Goal: Information Seeking & Learning: Understand process/instructions

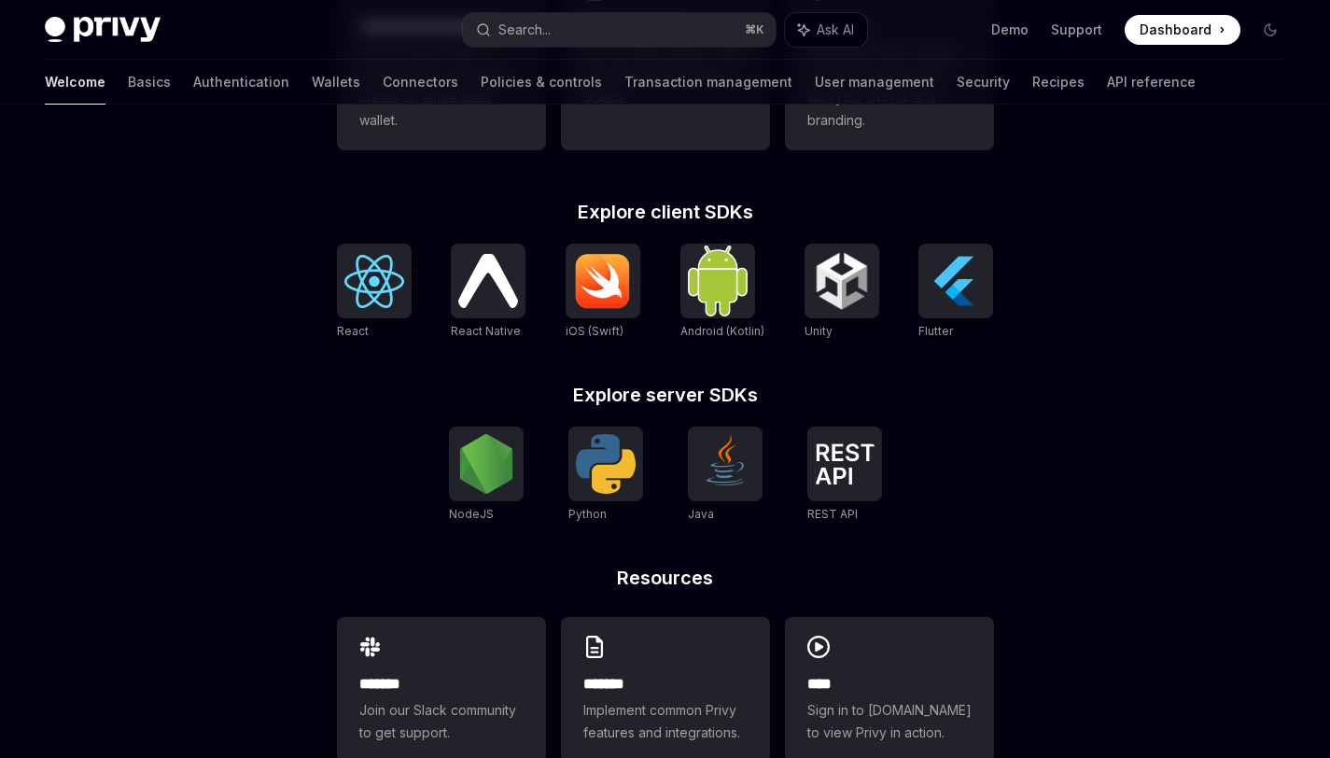
scroll to position [726, 0]
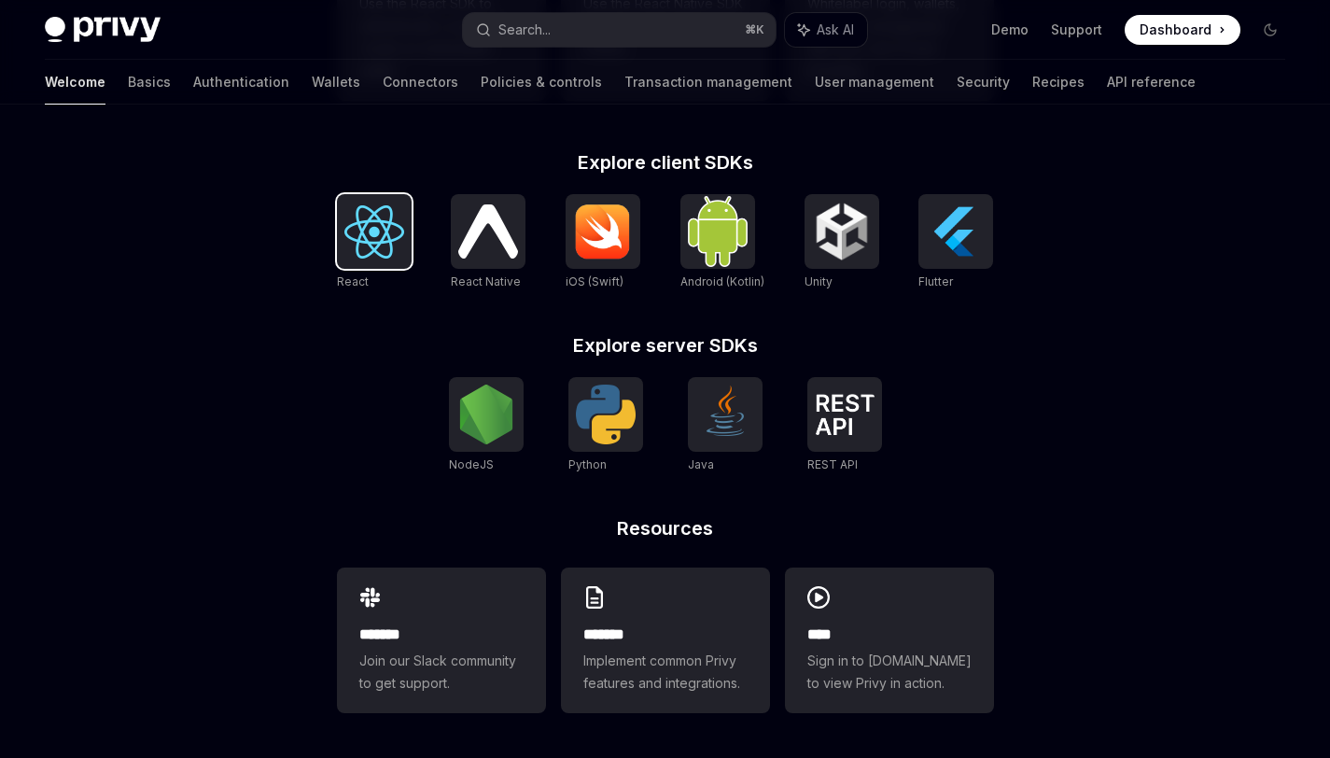
click at [372, 217] on img at bounding box center [374, 231] width 60 height 53
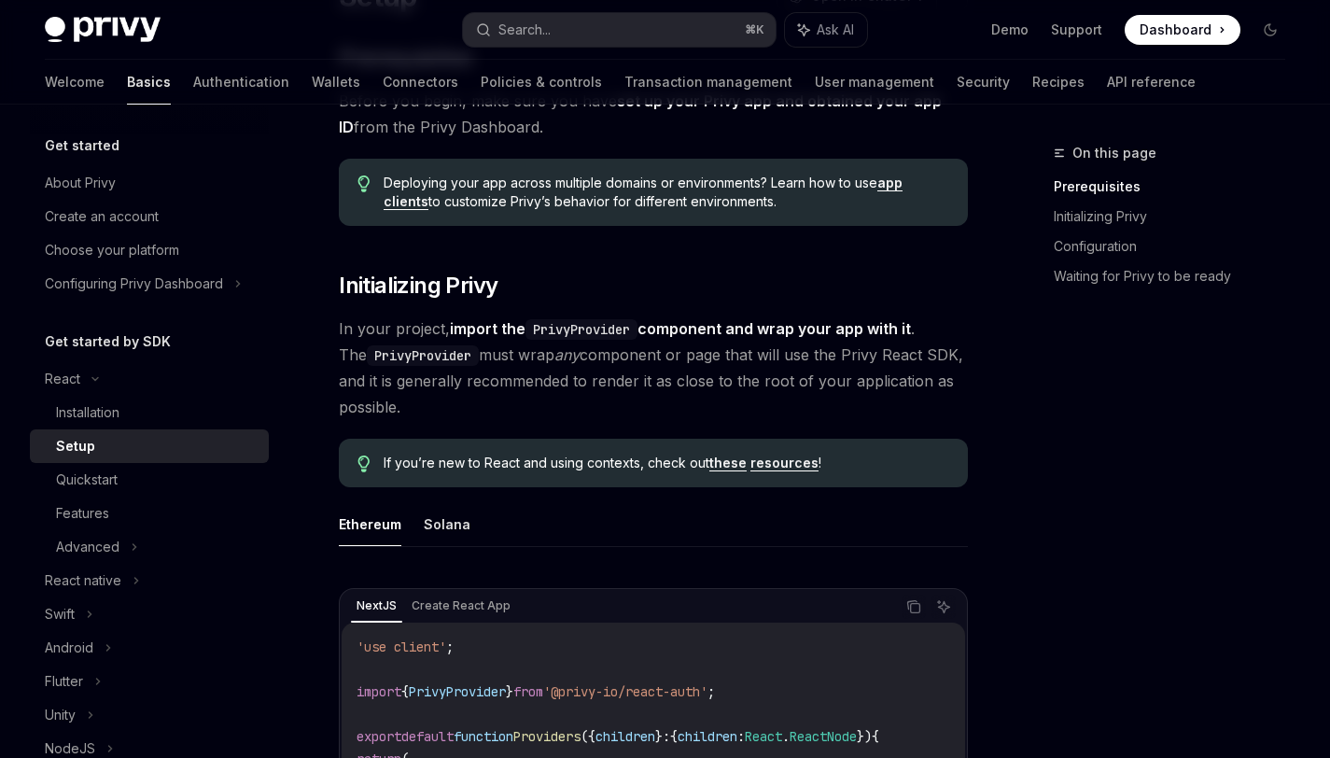
scroll to position [262, 0]
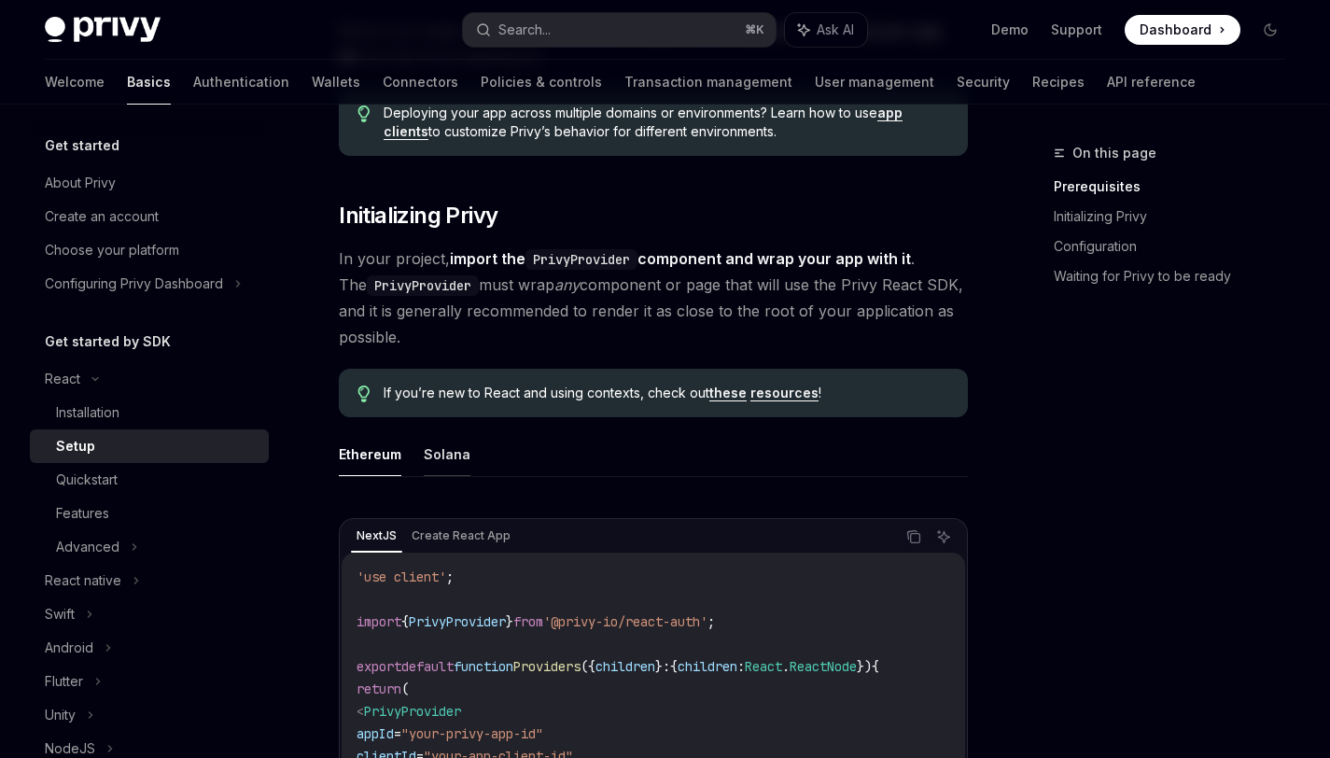
click at [457, 457] on button "Solana" at bounding box center [447, 454] width 47 height 44
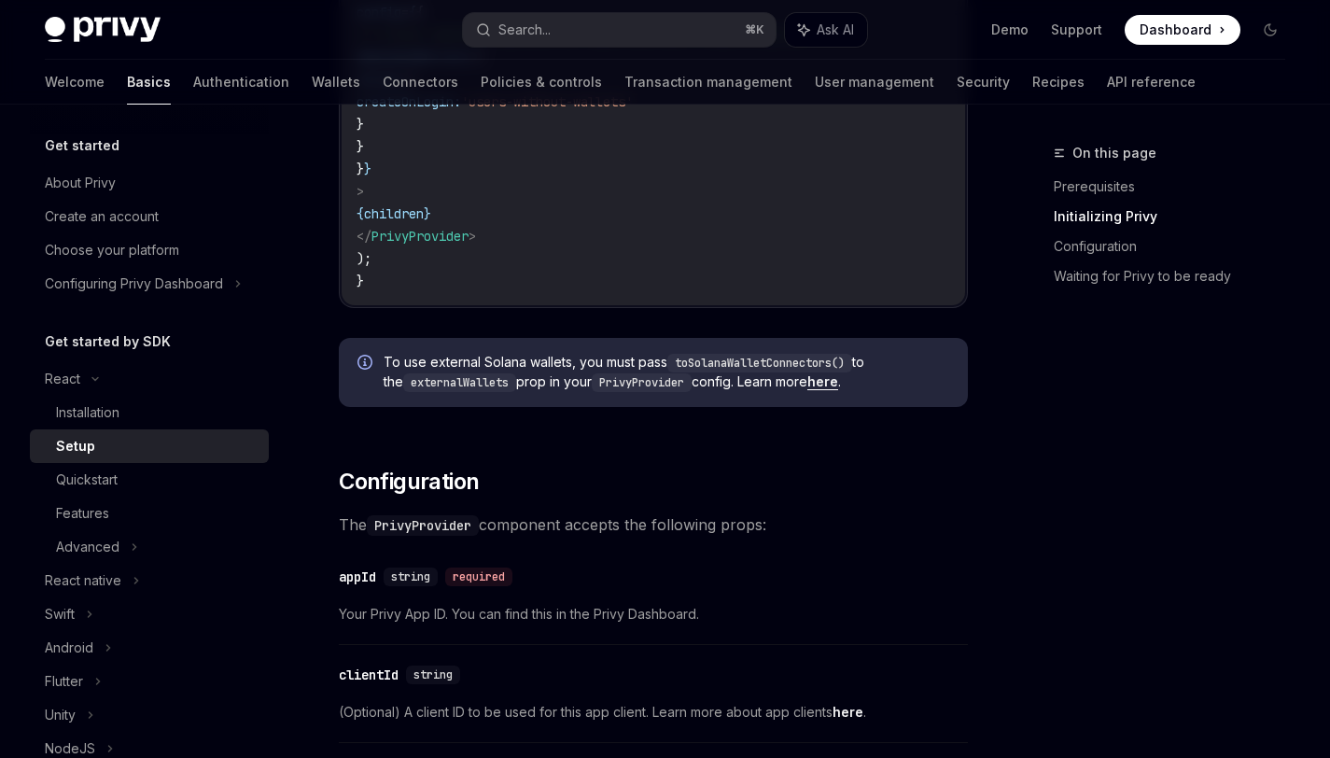
scroll to position [1032, 0]
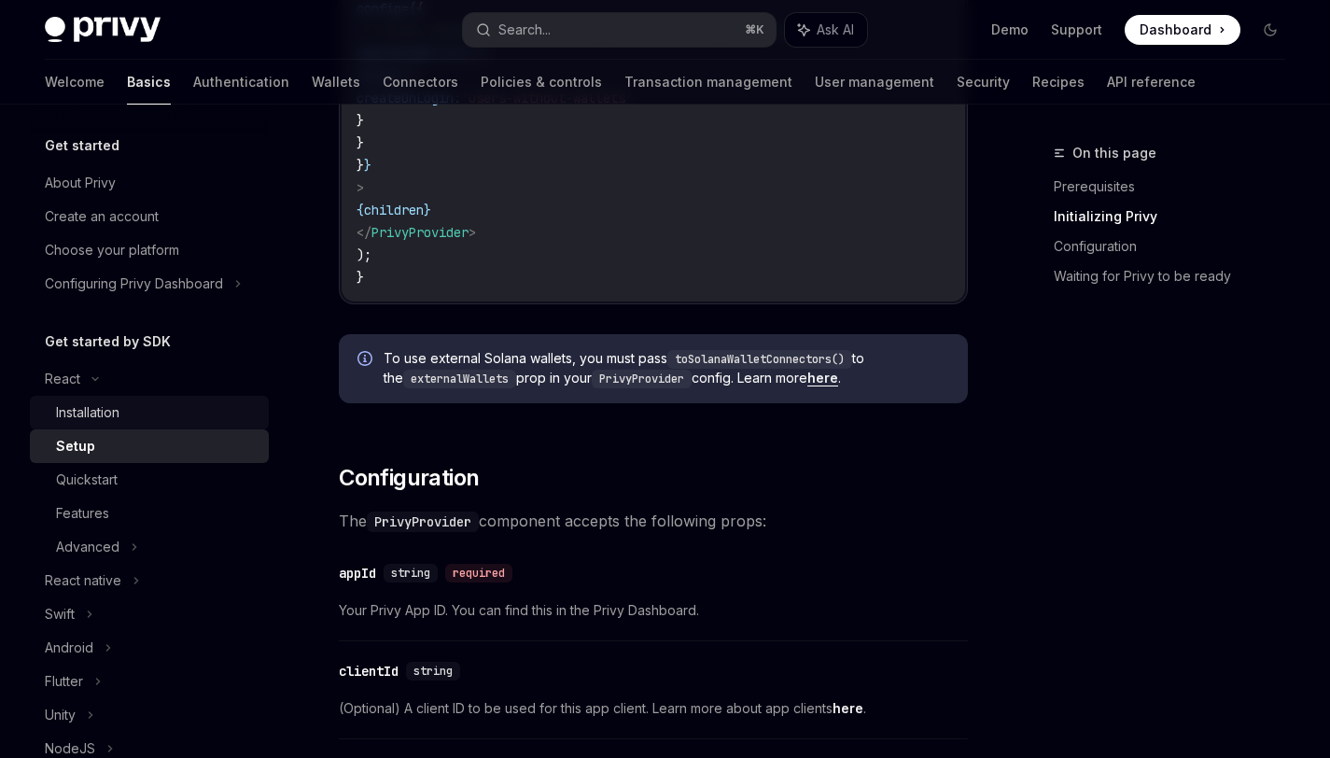
click at [113, 415] on div "Installation" at bounding box center [87, 412] width 63 height 22
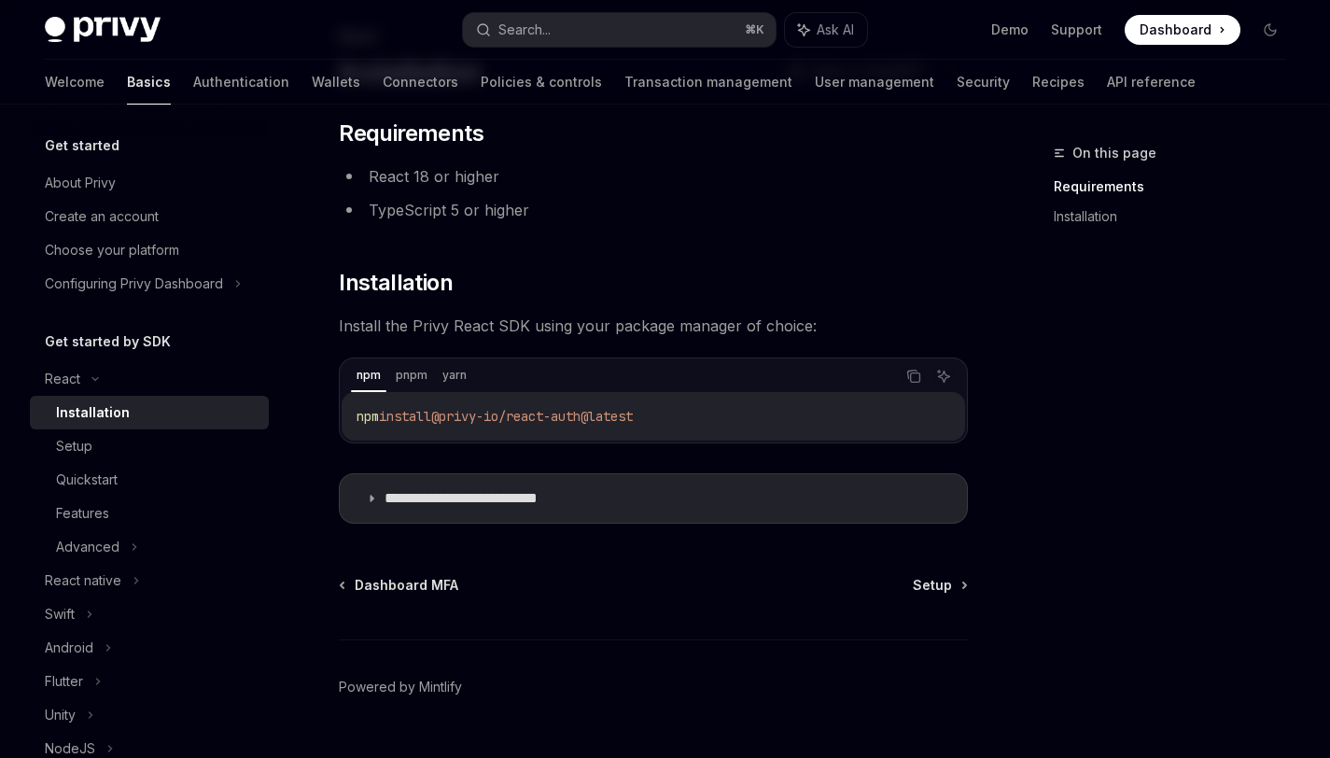
scroll to position [118, 0]
click at [916, 379] on icon "Copy the contents from the code block" at bounding box center [913, 375] width 15 height 15
click at [437, 506] on p "**********" at bounding box center [491, 497] width 212 height 19
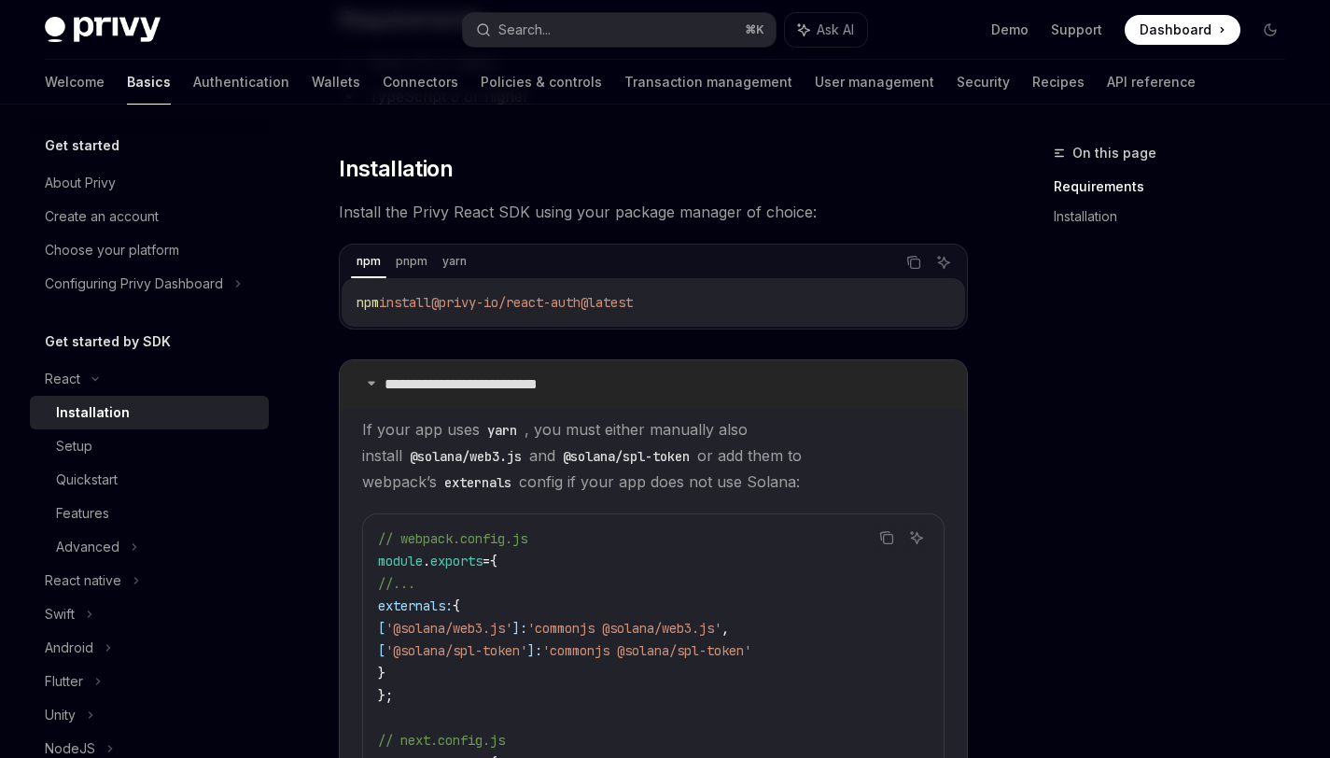
scroll to position [211, 0]
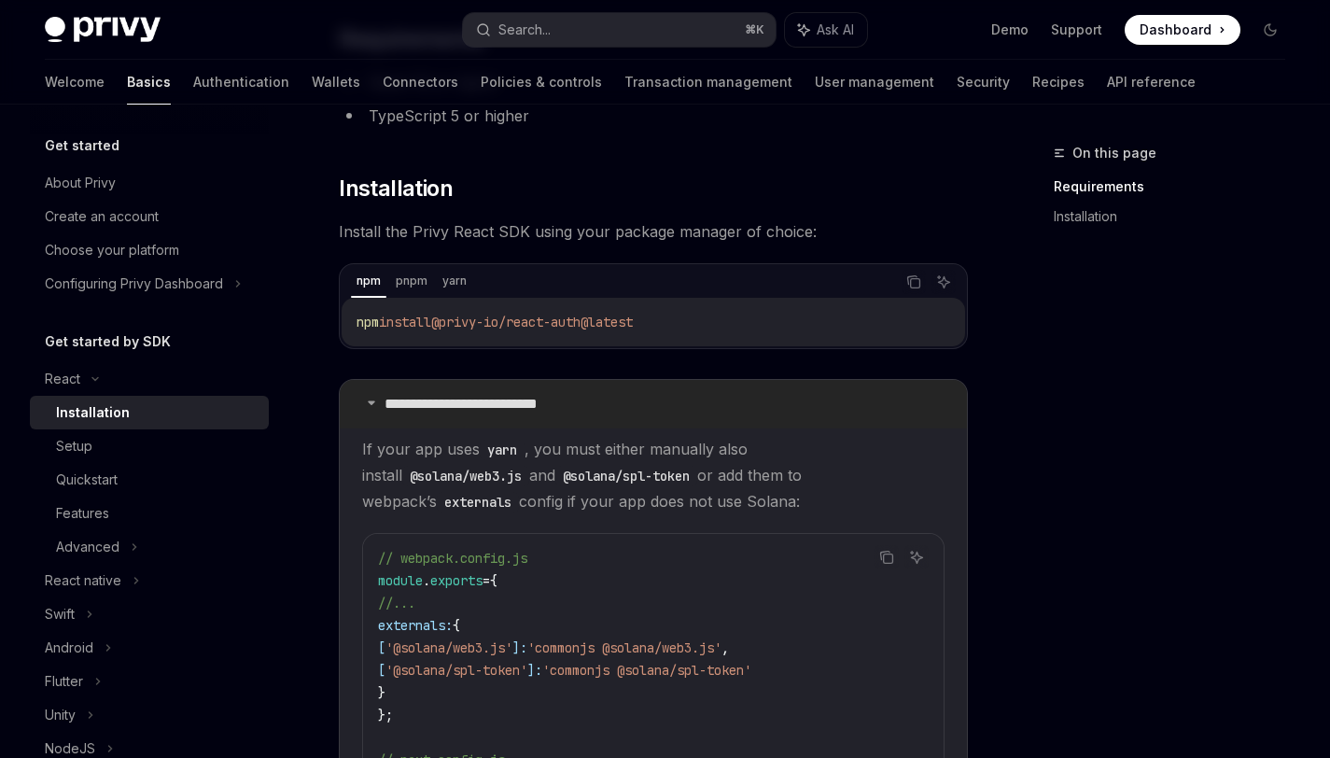
click at [393, 404] on p "**********" at bounding box center [491, 404] width 212 height 19
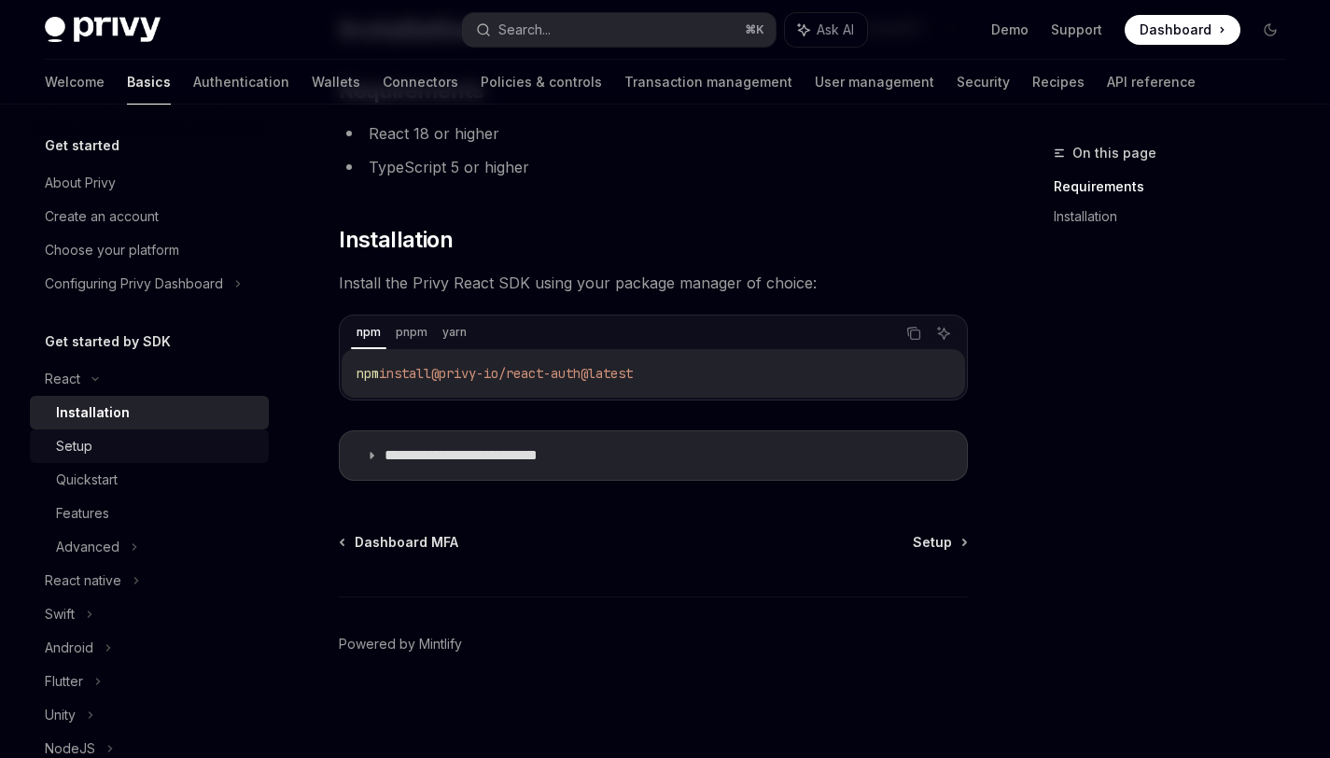
click at [91, 446] on div "Setup" at bounding box center [74, 446] width 36 height 22
click at [99, 446] on div "Setup" at bounding box center [157, 446] width 202 height 22
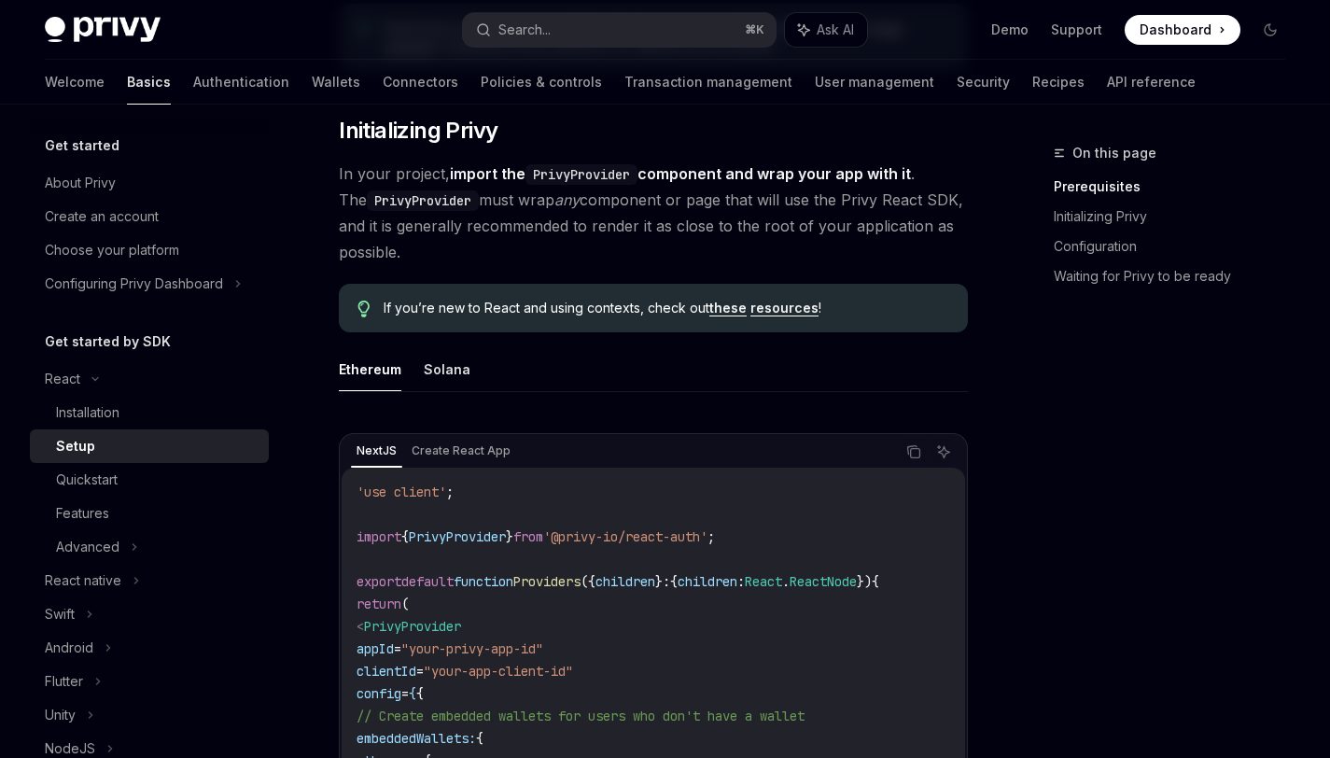
scroll to position [309, 0]
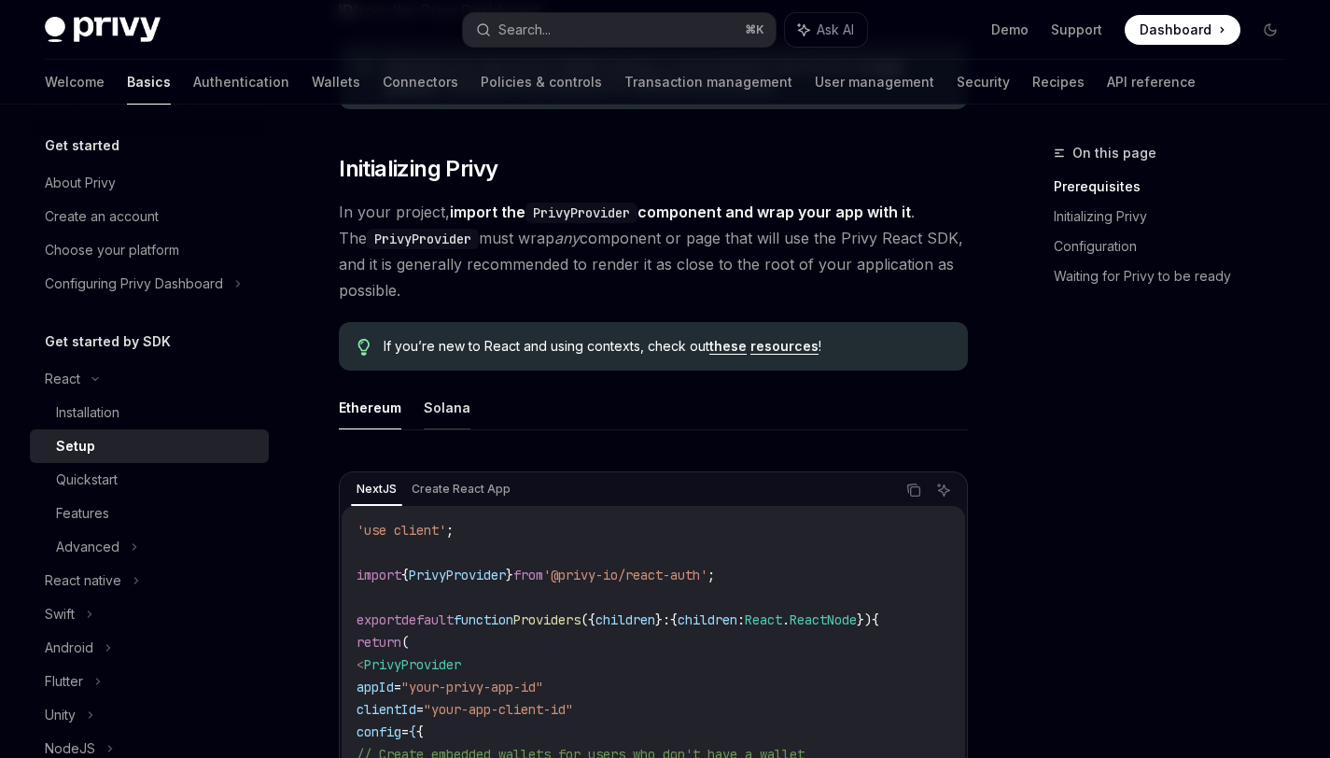
click at [446, 406] on button "Solana" at bounding box center [447, 408] width 47 height 44
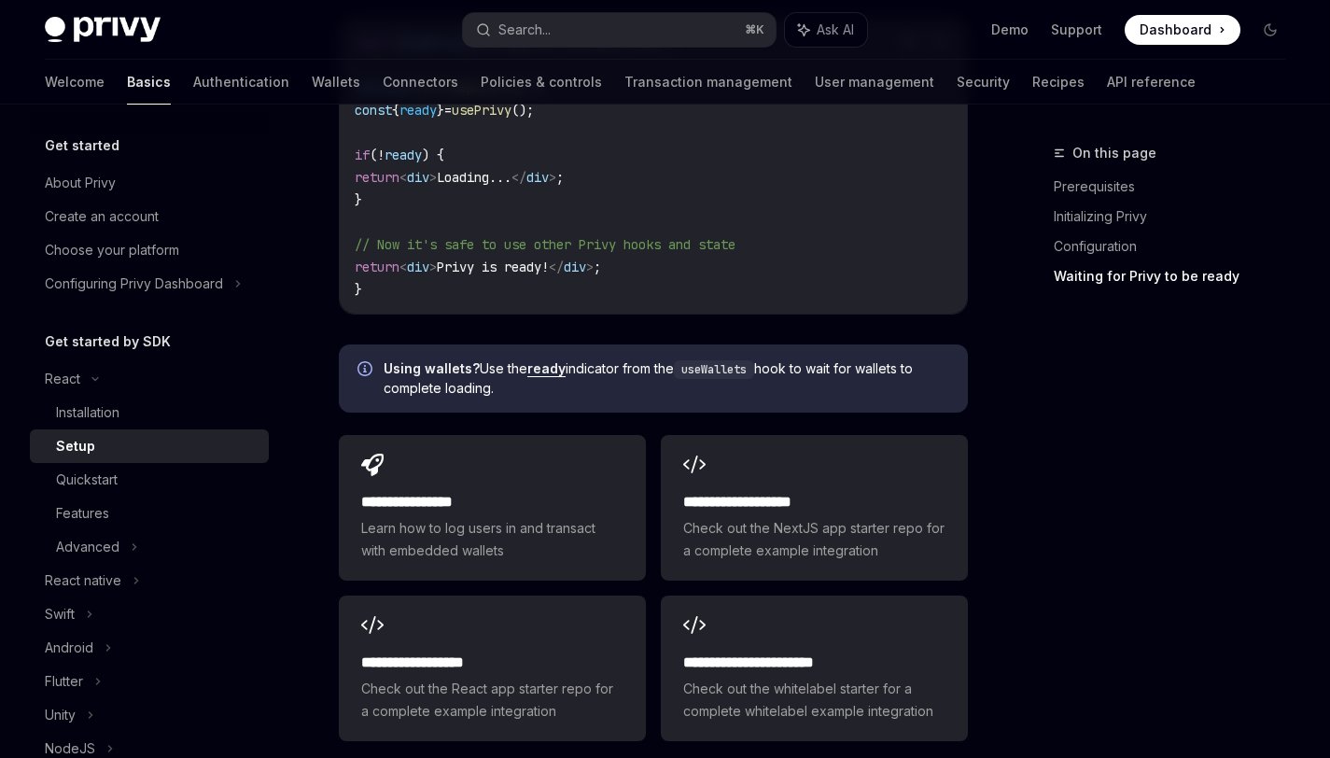
scroll to position [2591, 0]
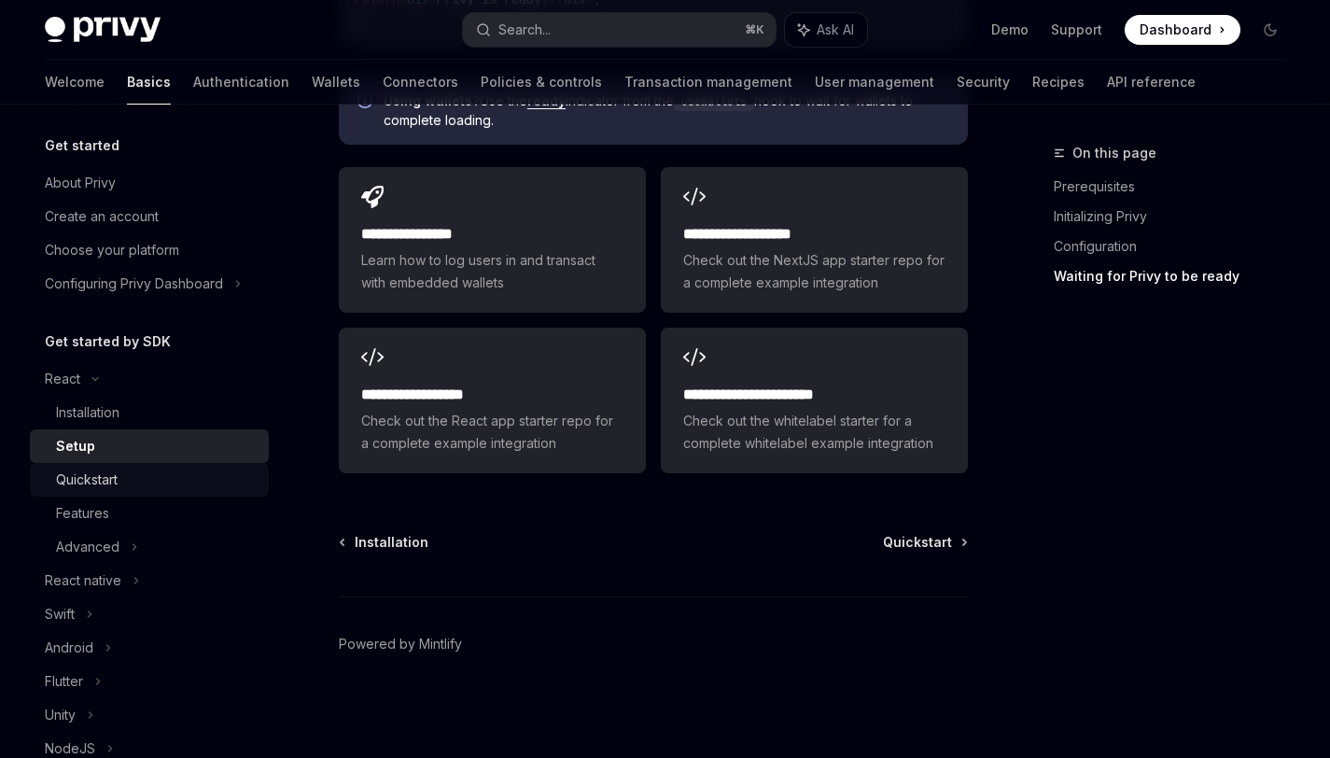
click at [106, 482] on div "Quickstart" at bounding box center [87, 480] width 62 height 22
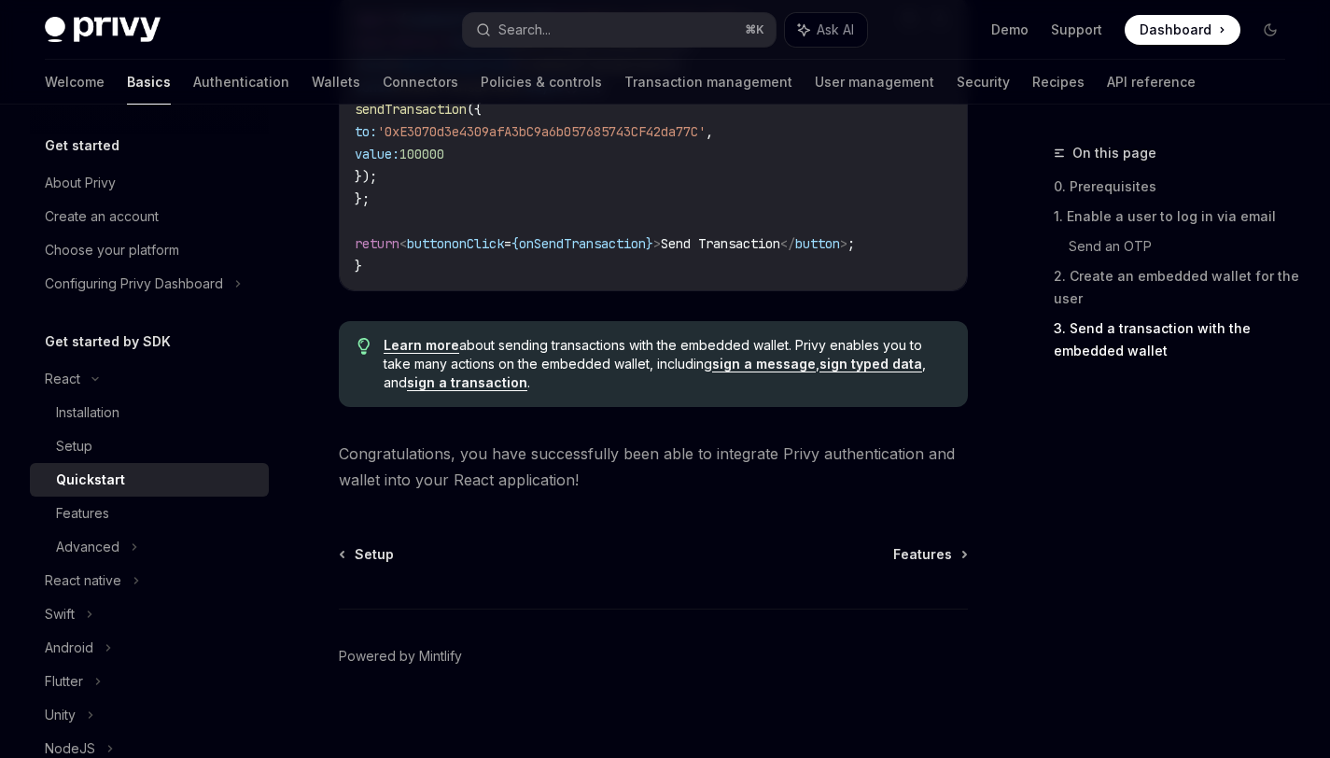
scroll to position [1950, 0]
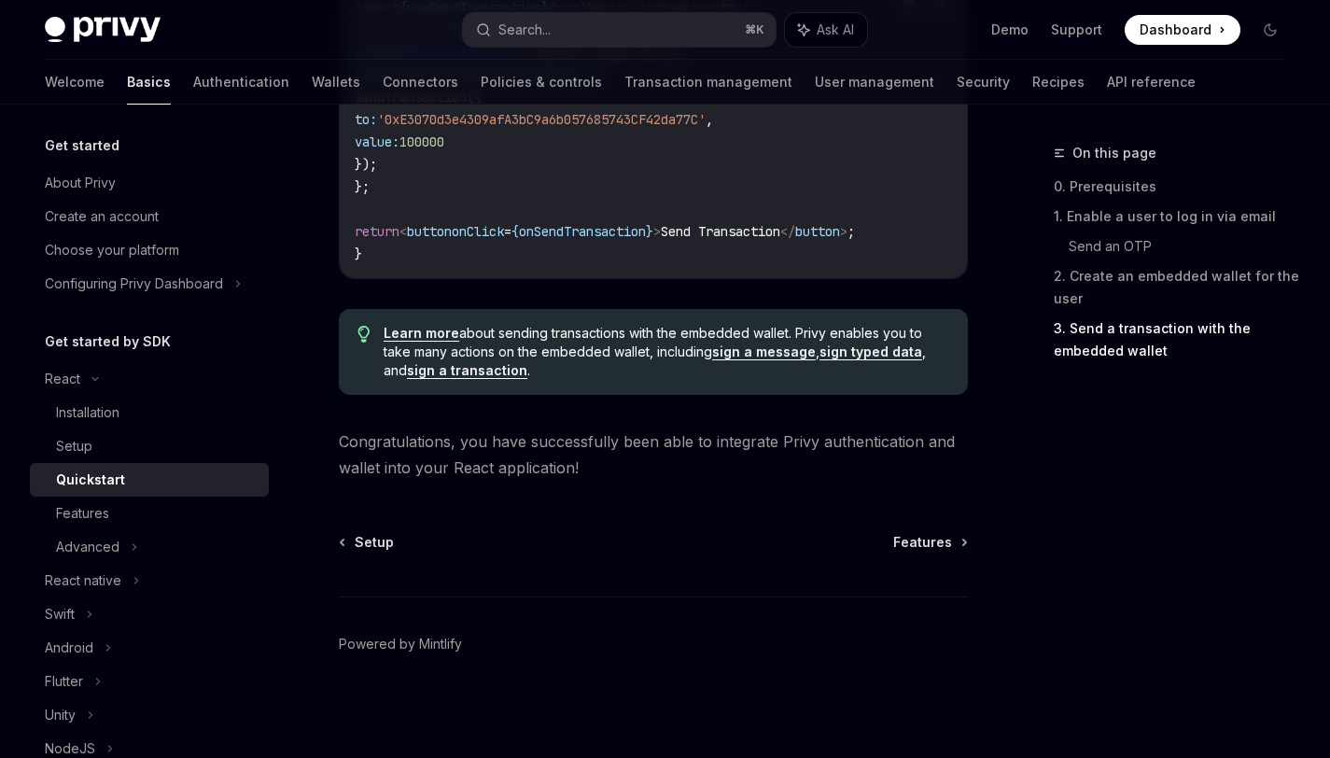
click at [1198, 21] on span "Dashboard" at bounding box center [1176, 30] width 72 height 19
click at [98, 412] on div "Installation" at bounding box center [87, 412] width 63 height 22
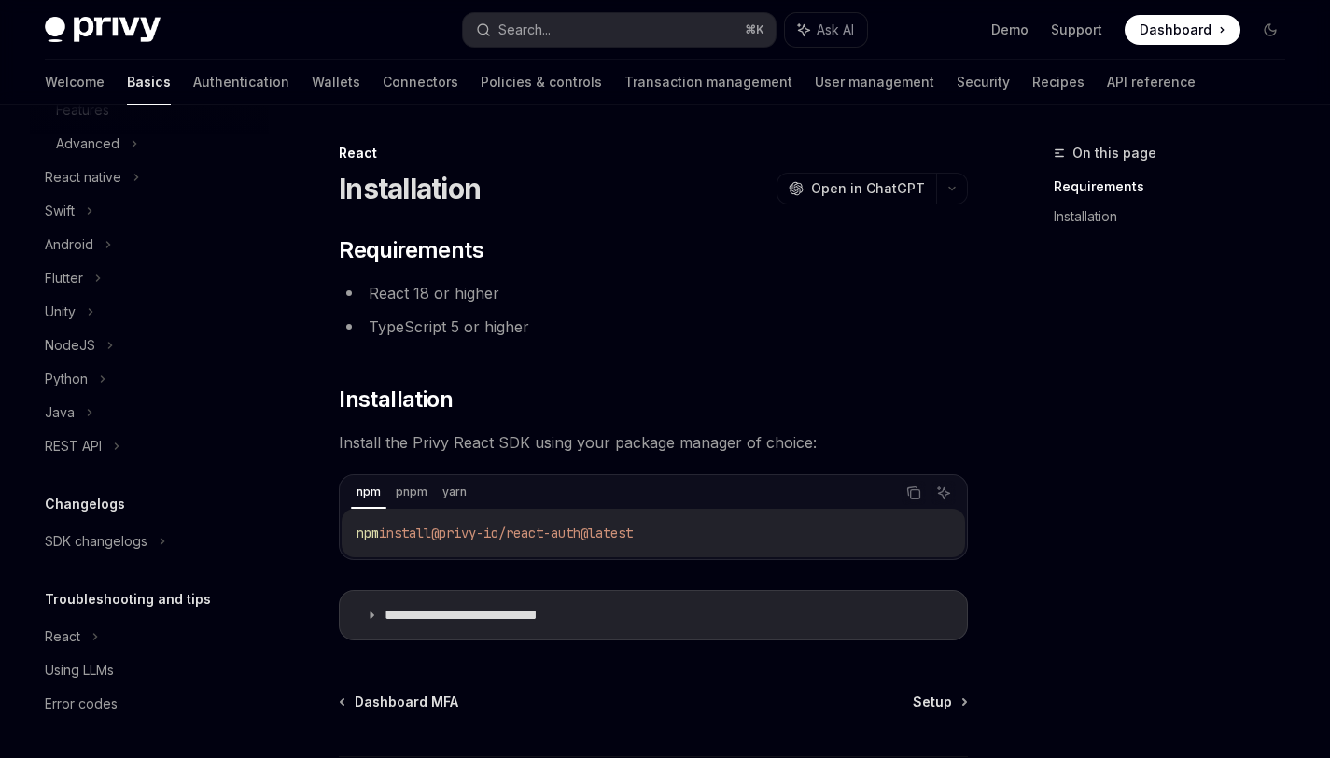
scroll to position [160, 0]
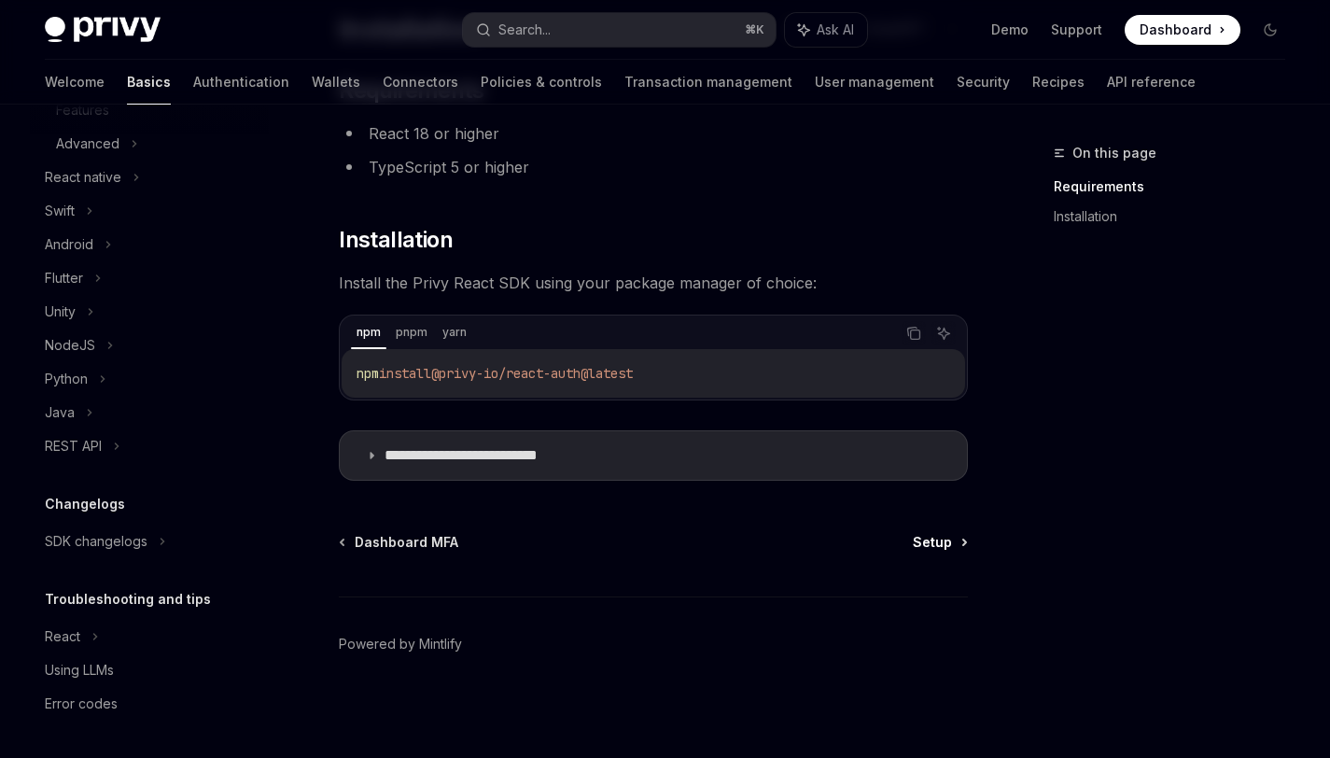
click at [946, 543] on span "Setup" at bounding box center [932, 542] width 39 height 19
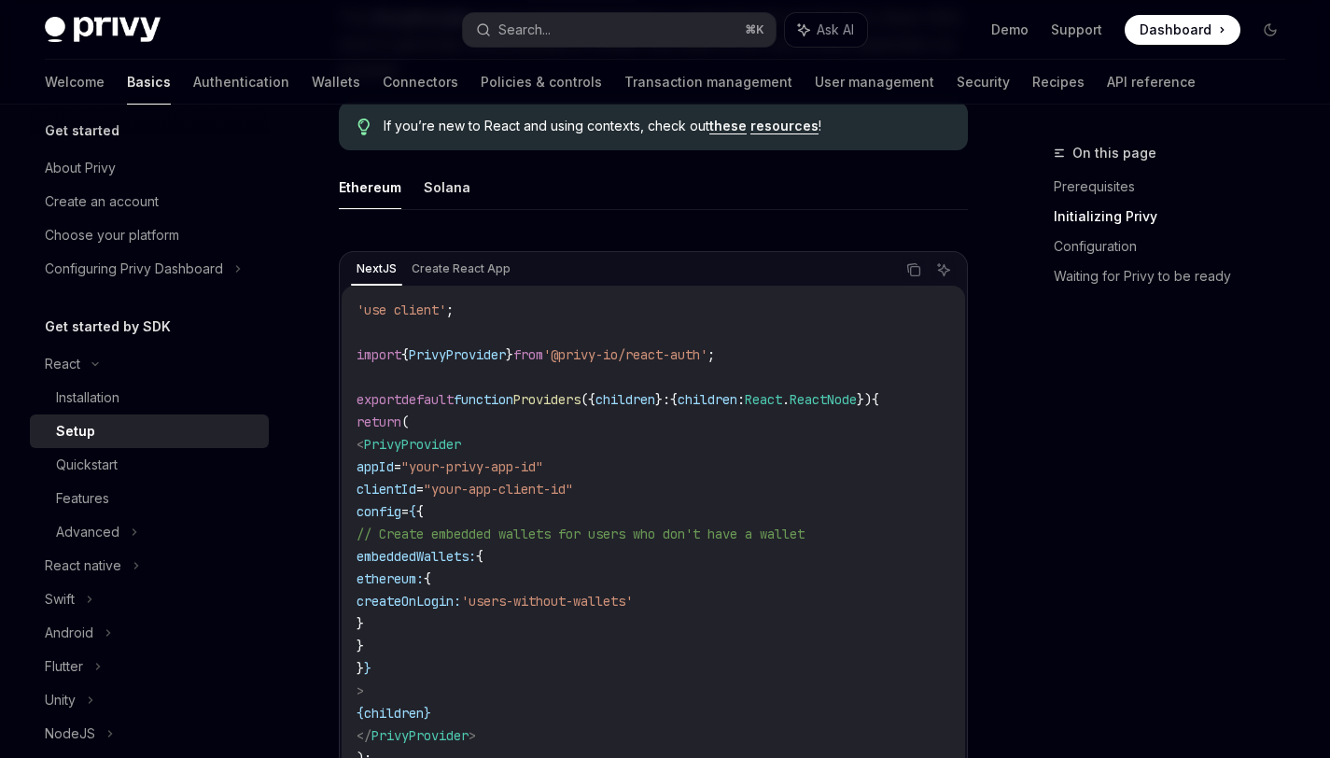
scroll to position [525, 0]
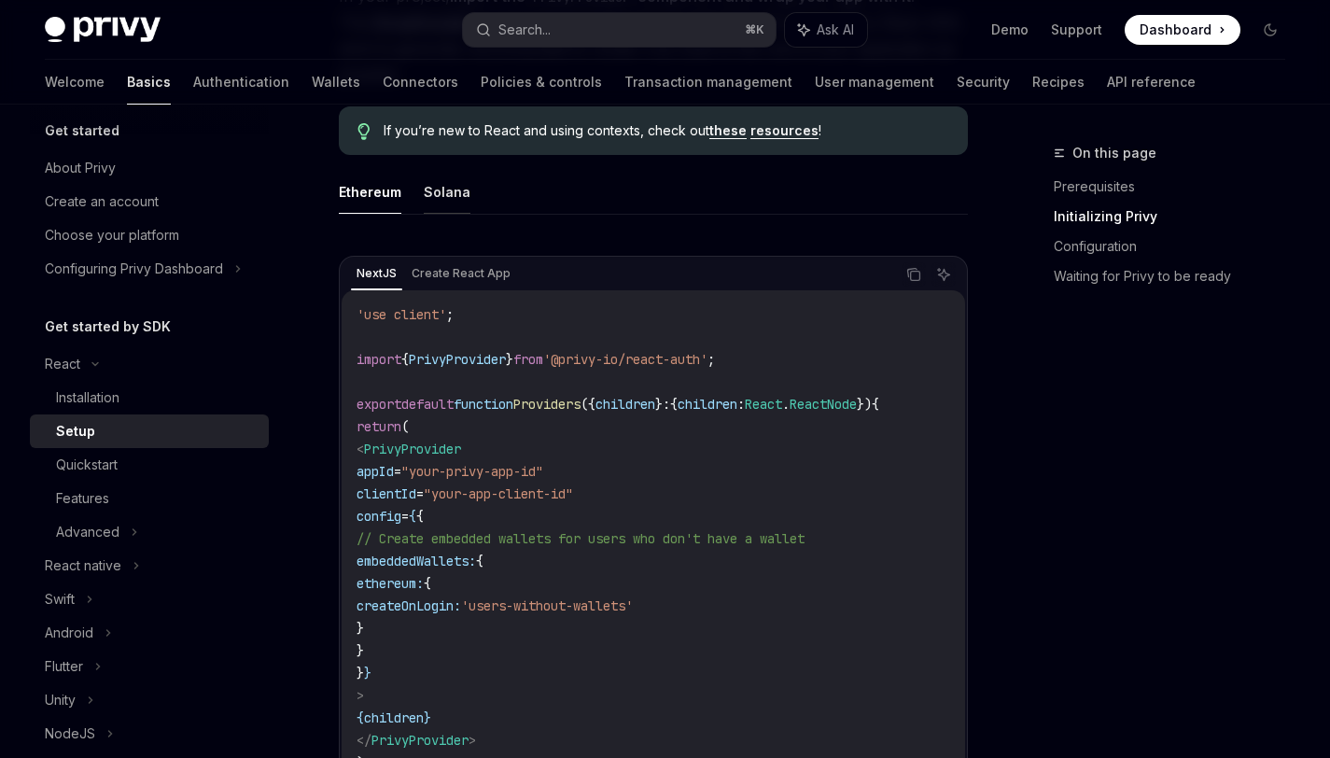
click at [439, 200] on button "Solana" at bounding box center [447, 192] width 47 height 44
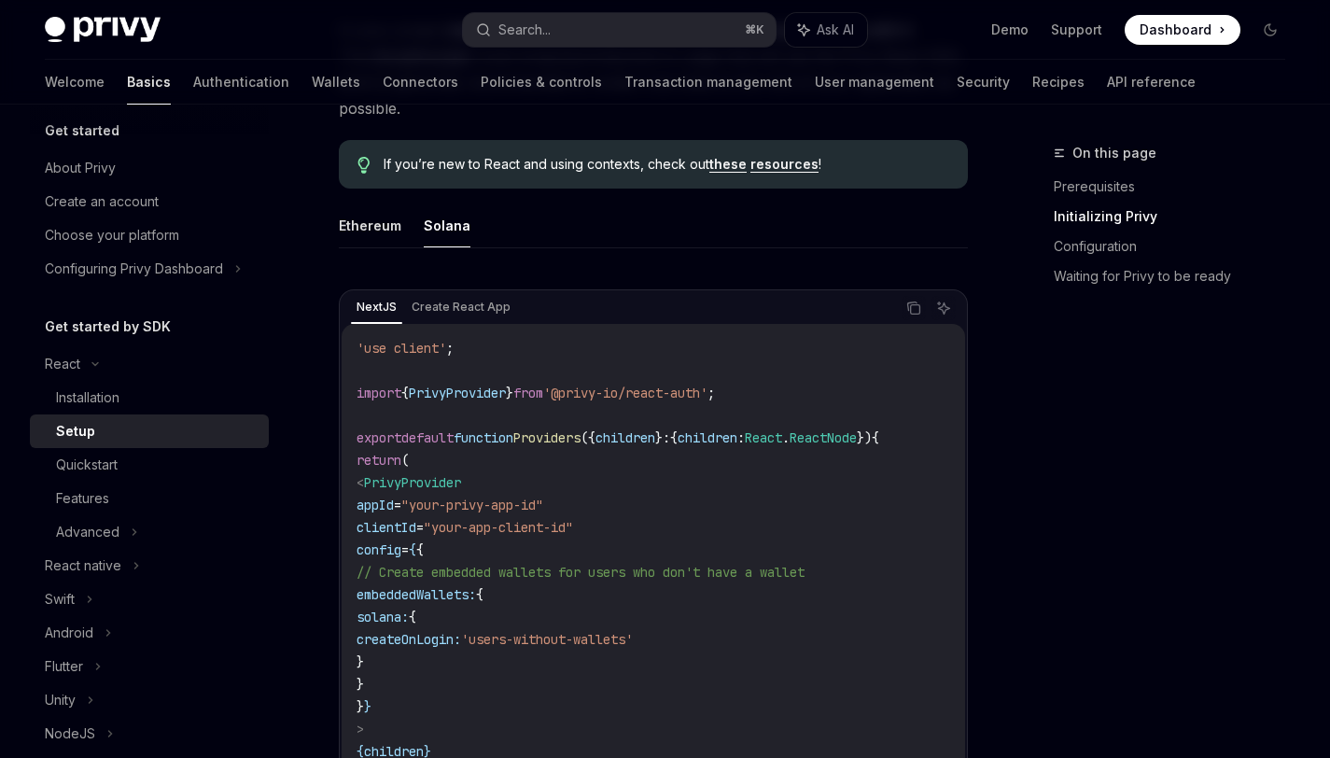
scroll to position [489, 0]
click at [916, 312] on icon "Copy the contents from the code block" at bounding box center [913, 309] width 15 height 15
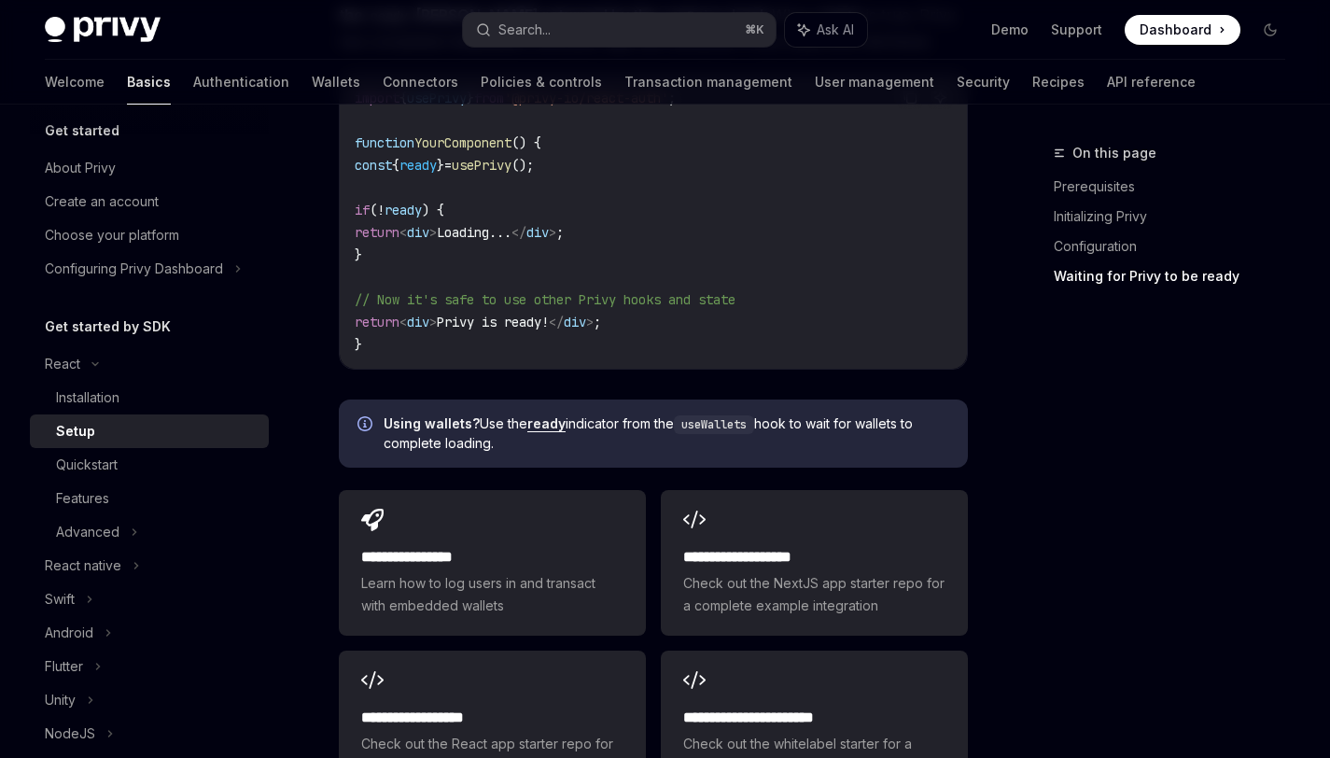
scroll to position [2591, 0]
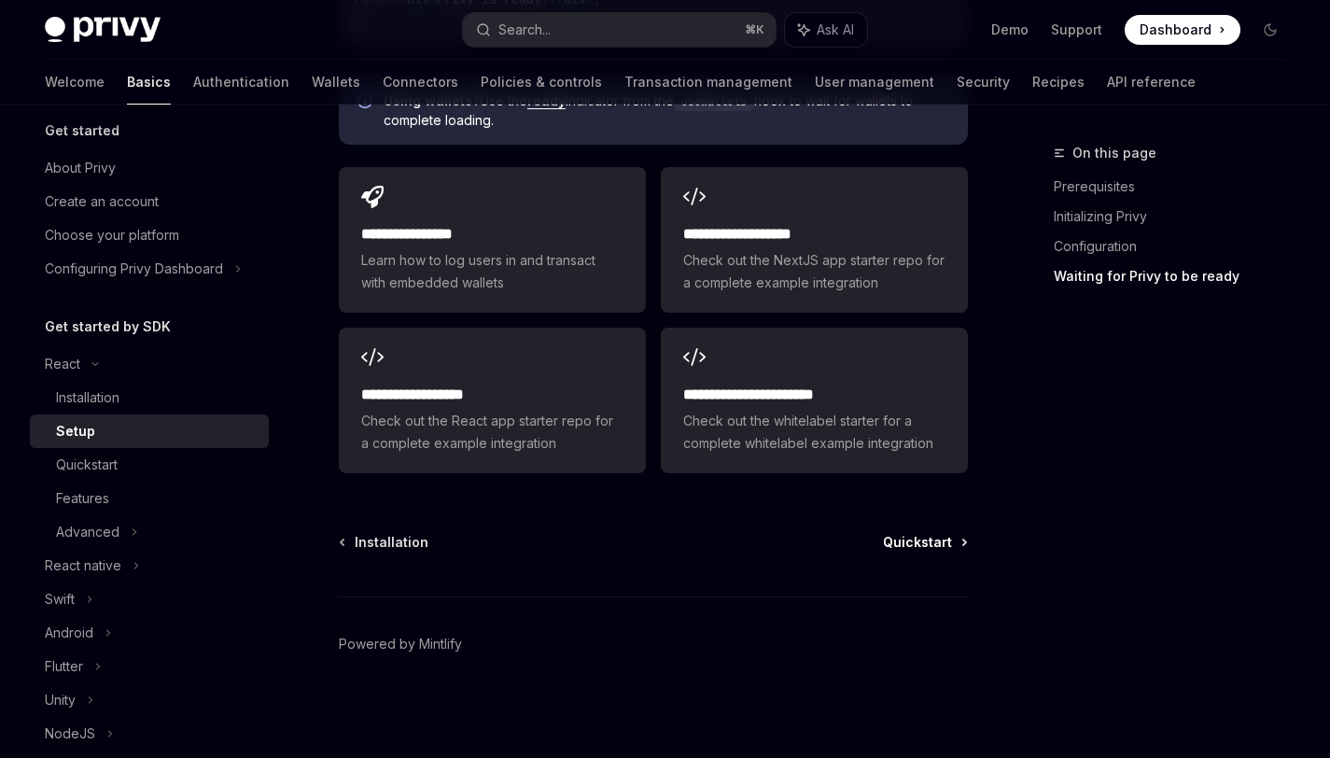
click at [915, 540] on span "Quickstart" at bounding box center [917, 542] width 69 height 19
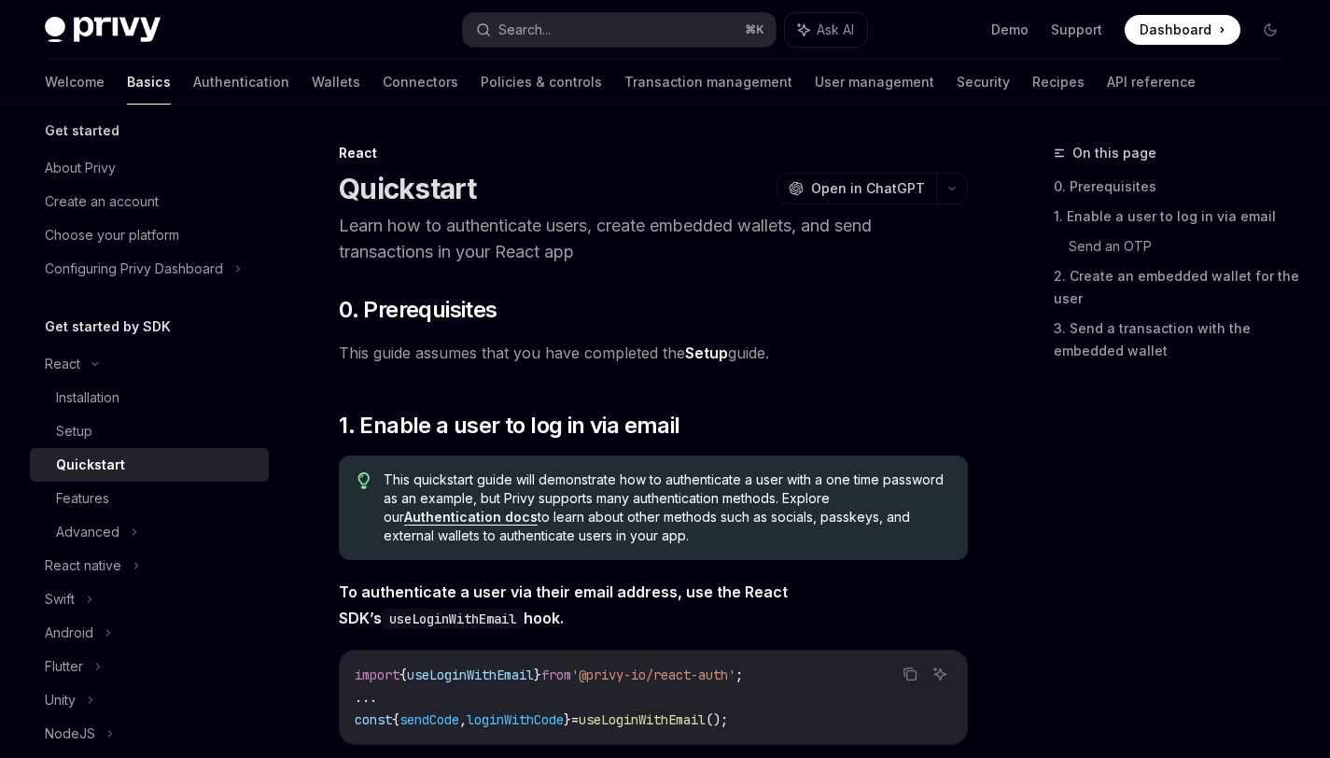
type textarea "*"
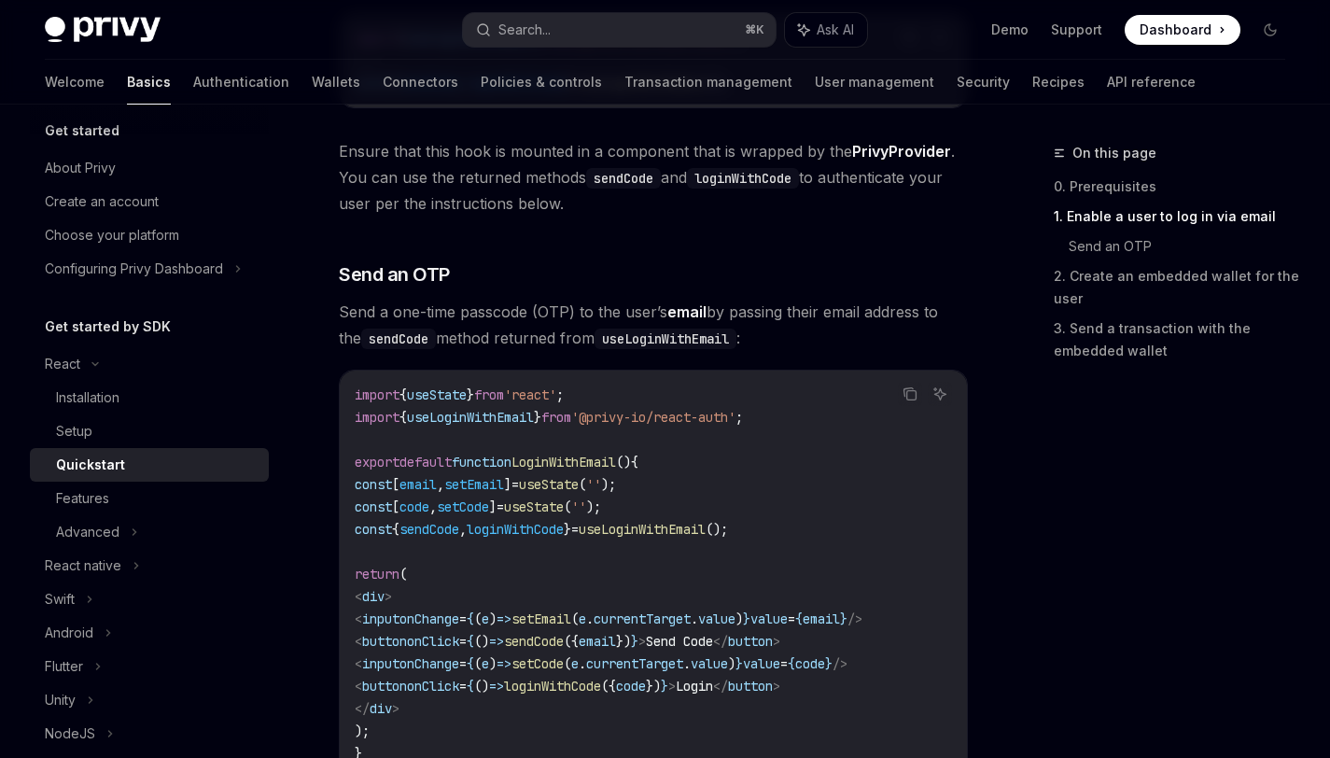
scroll to position [654, 0]
